Goal: Check status: Check status

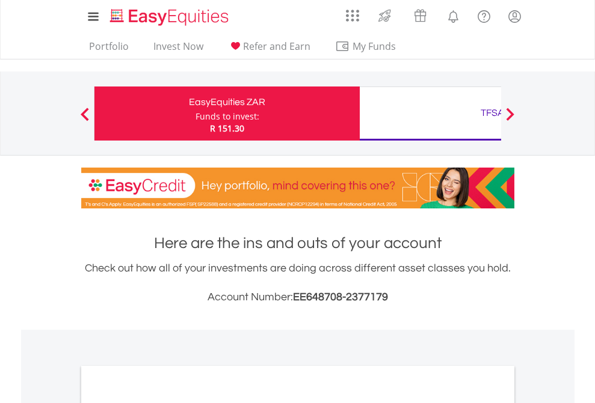
click at [195, 114] on div "Funds to invest:" at bounding box center [227, 117] width 64 height 12
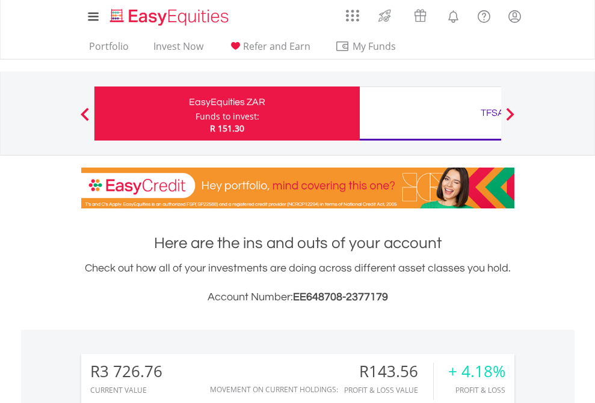
scroll to position [115, 189]
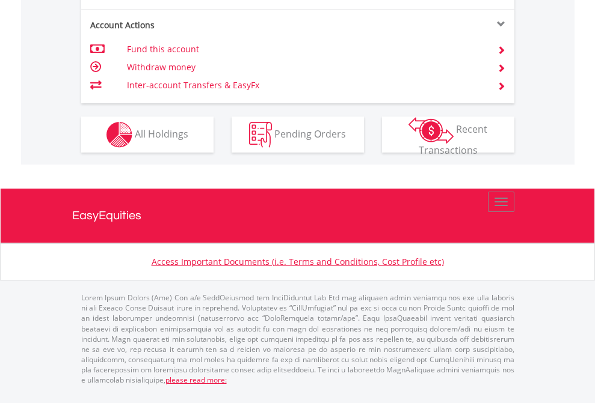
scroll to position [1225, 0]
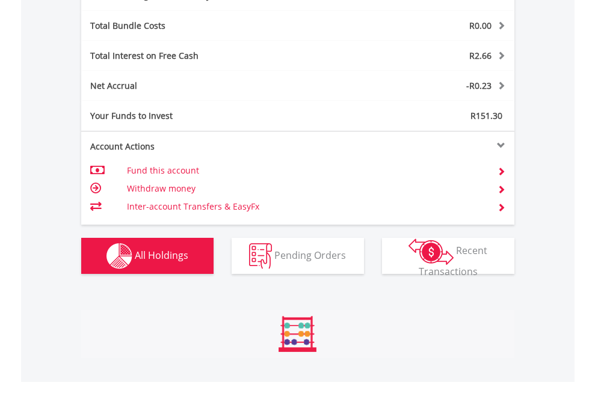
scroll to position [1433, 0]
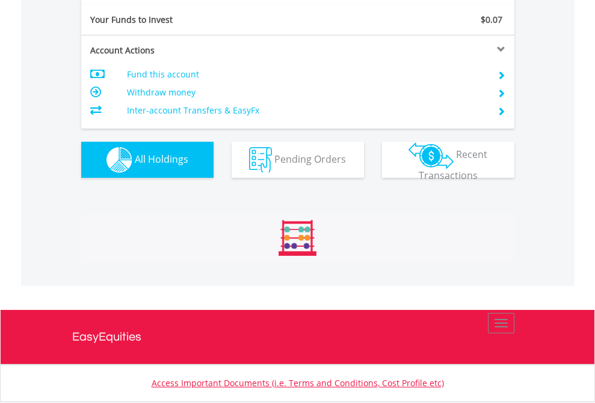
scroll to position [115, 189]
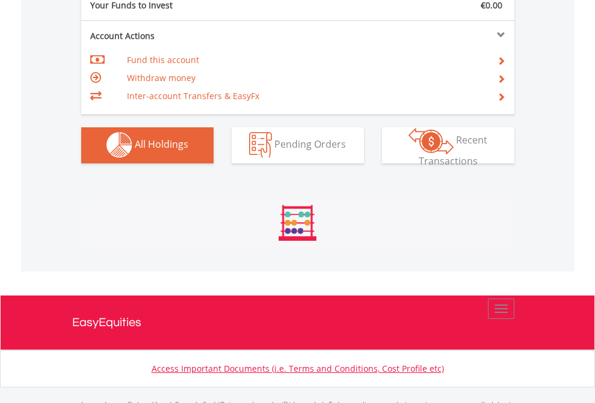
scroll to position [1190, 0]
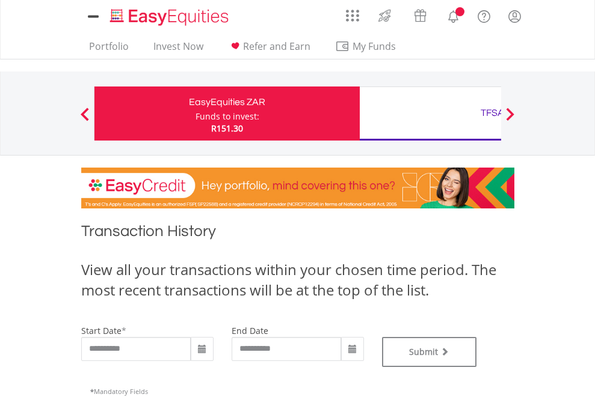
type input "**********"
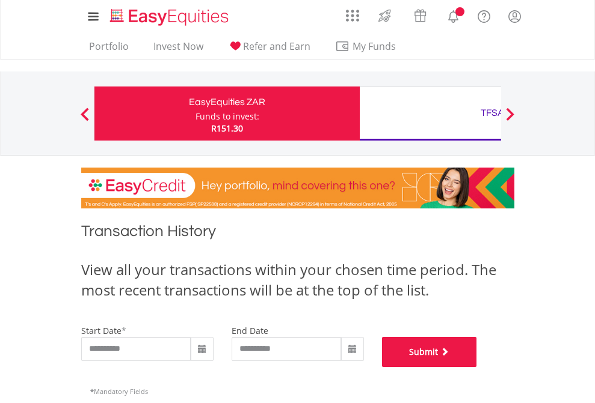
click at [477, 367] on button "Submit" at bounding box center [429, 352] width 95 height 30
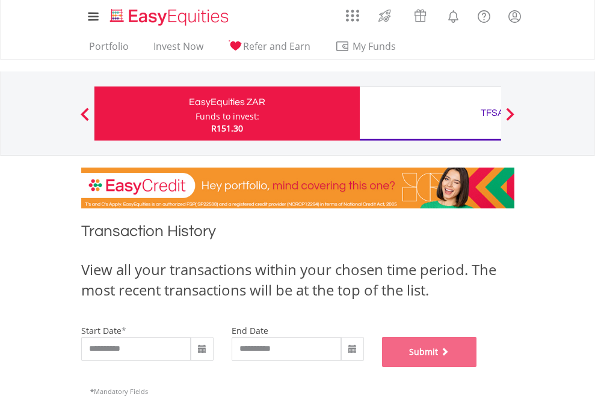
scroll to position [488, 0]
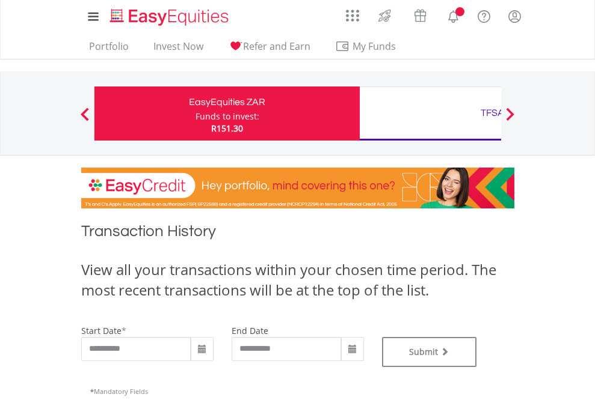
click at [430, 114] on div "TFSA" at bounding box center [492, 113] width 251 height 17
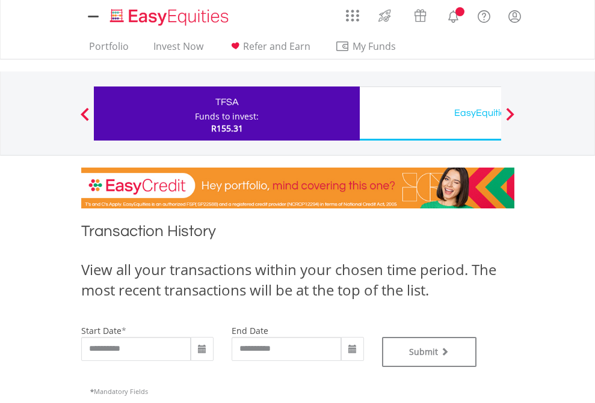
type input "**********"
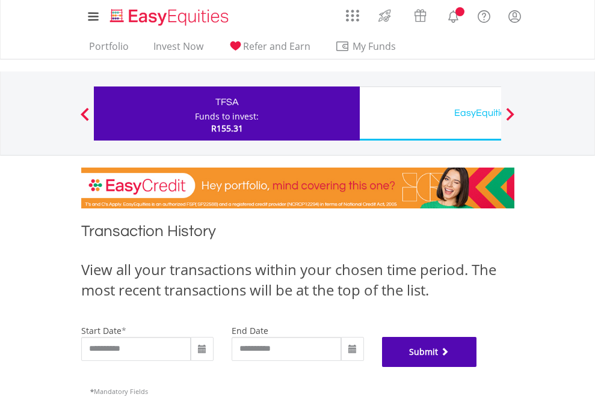
click at [477, 367] on button "Submit" at bounding box center [429, 352] width 95 height 30
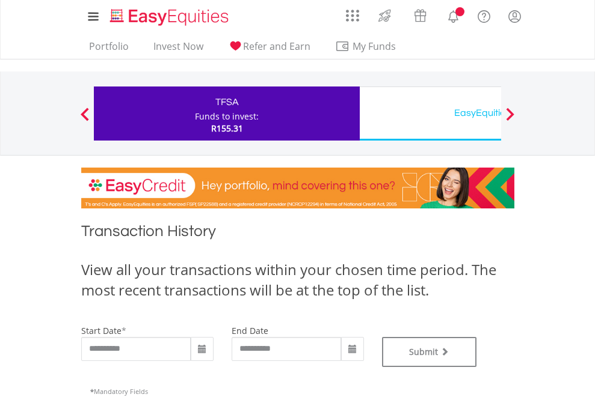
click at [430, 114] on div "EasyEquities USD" at bounding box center [492, 113] width 251 height 17
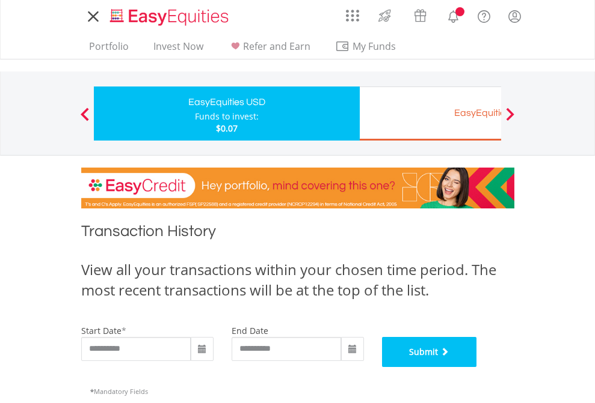
click at [477, 367] on button "Submit" at bounding box center [429, 352] width 95 height 30
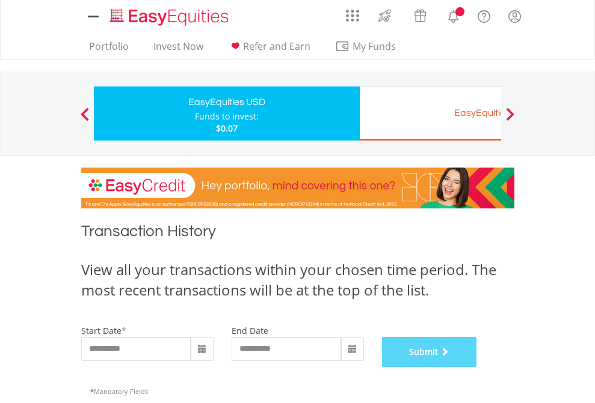
scroll to position [488, 0]
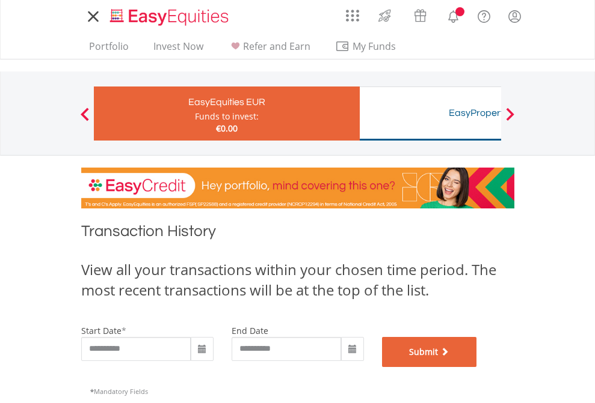
click at [477, 367] on button "Submit" at bounding box center [429, 352] width 95 height 30
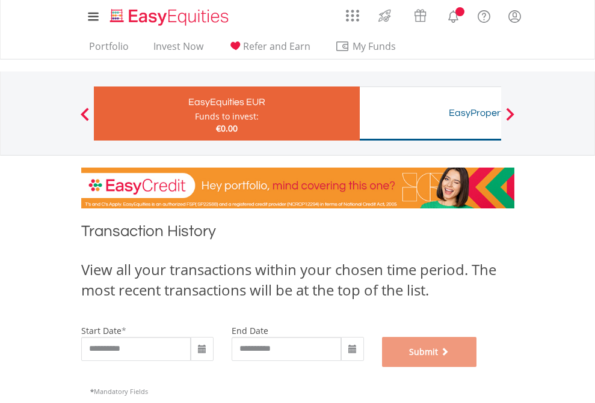
scroll to position [488, 0]
